Goal: Task Accomplishment & Management: Complete application form

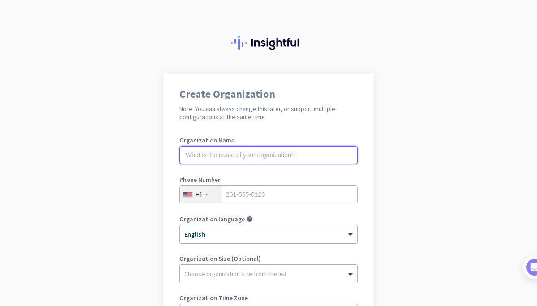
click at [248, 160] on input "text" at bounding box center [268, 155] width 178 height 18
type input "[PERSON_NAME]"
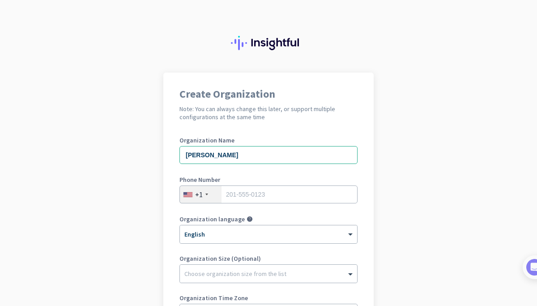
click at [192, 197] on div "+1" at bounding box center [201, 194] width 42 height 17
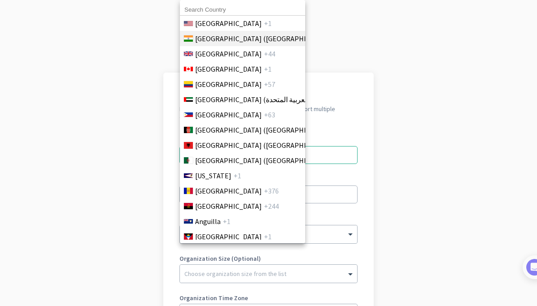
click at [222, 36] on span "[GEOGRAPHIC_DATA] ([GEOGRAPHIC_DATA])" at bounding box center [265, 38] width 140 height 11
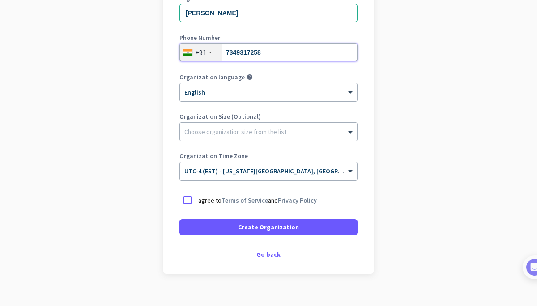
scroll to position [154, 0]
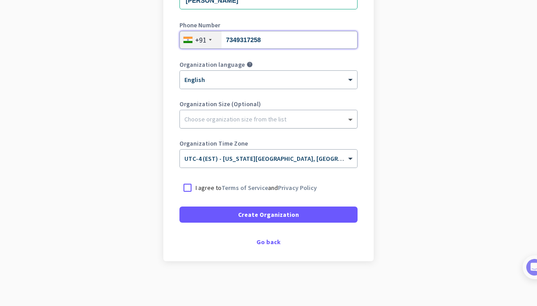
type input "7349317258"
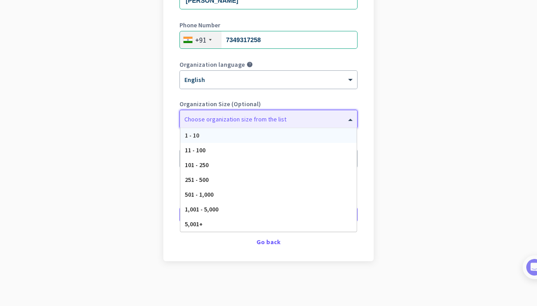
click at [350, 120] on span at bounding box center [351, 119] width 11 height 9
click at [251, 176] on div "251 - 500" at bounding box center [268, 179] width 176 height 15
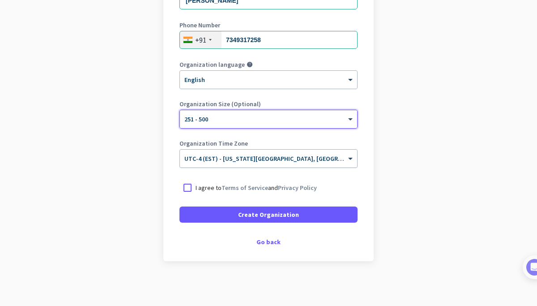
click at [304, 163] on div "× UTC-4 (EST) - [US_STATE][GEOGRAPHIC_DATA], [GEOGRAPHIC_DATA], [GEOGRAPHIC_DAT…" at bounding box center [268, 159] width 177 height 18
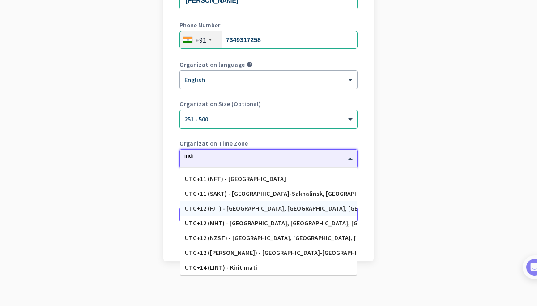
scroll to position [0, 0]
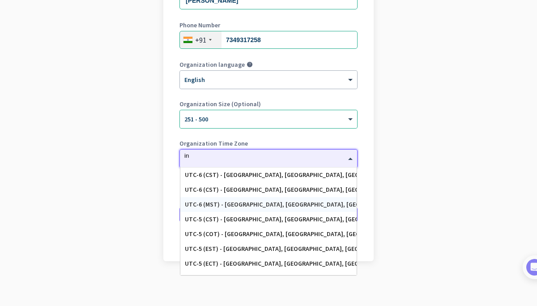
type input "i"
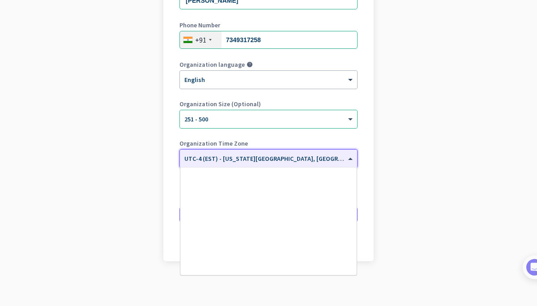
scroll to position [4575, 0]
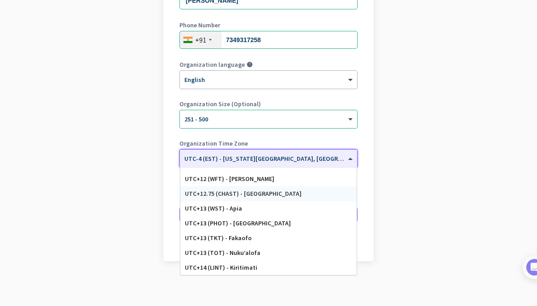
click at [450, 137] on app-onboarding-organization "Create Organization Note: You can always change this later, or support multiple…" at bounding box center [268, 112] width 537 height 388
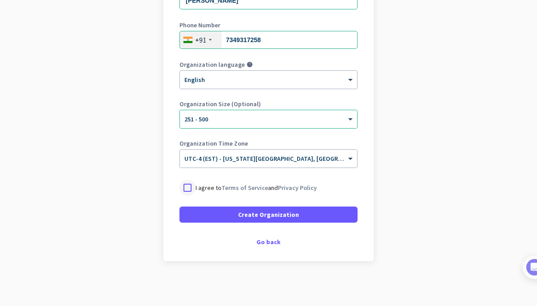
click at [192, 185] on div at bounding box center [187, 187] width 16 height 16
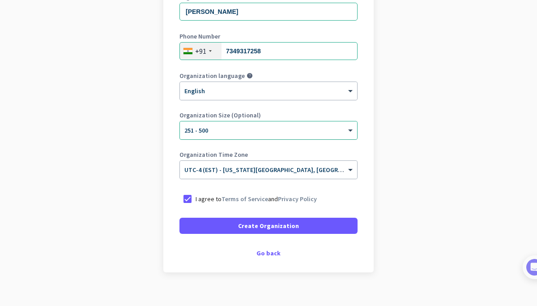
scroll to position [142, 0]
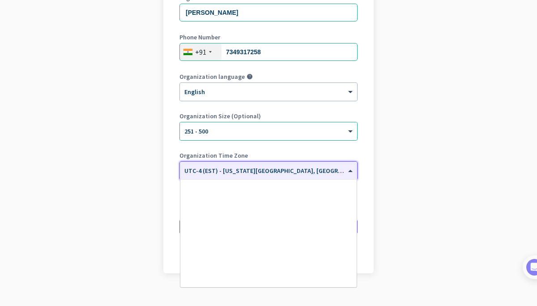
click at [349, 171] on span at bounding box center [351, 171] width 11 height 8
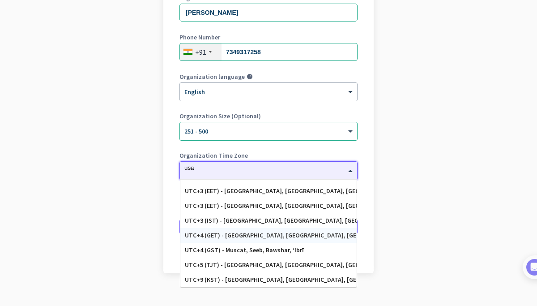
scroll to position [0, 0]
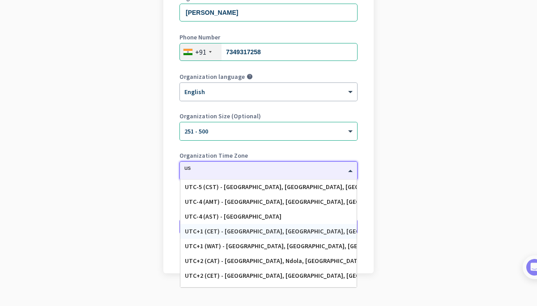
type input "u"
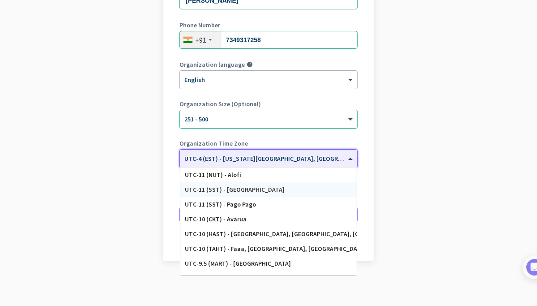
click at [427, 179] on app-onboarding-organization "Create Organization Note: You can always change this later, or support multiple…" at bounding box center [268, 112] width 537 height 388
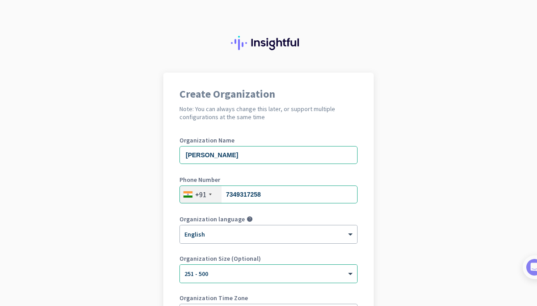
scroll to position [154, 0]
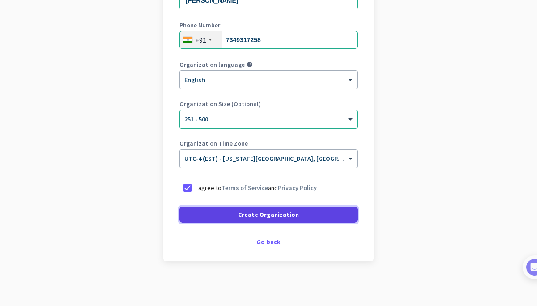
click at [295, 217] on span "Create Organization" at bounding box center [268, 214] width 61 height 9
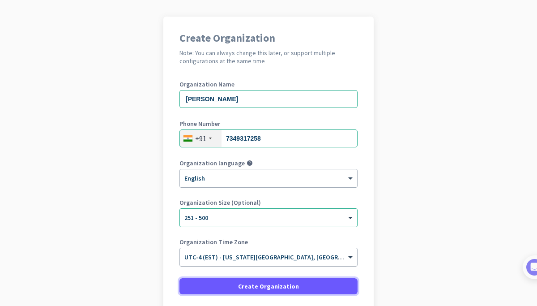
scroll to position [0, 0]
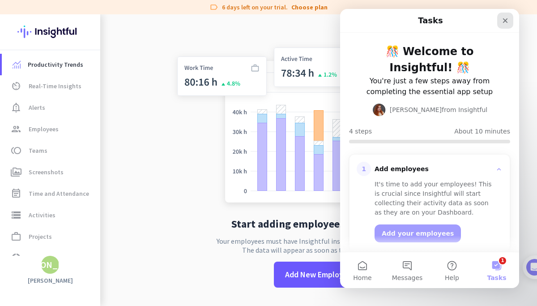
click at [506, 22] on icon "Close" at bounding box center [505, 20] width 7 height 7
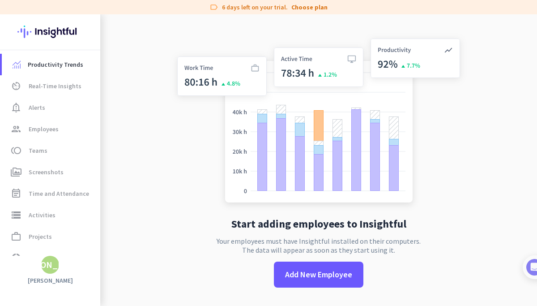
click at [506, 22] on app-no-employees "Start adding employees to Insightful Your employees must have Insightful instal…" at bounding box center [318, 167] width 437 height 306
